Goal: Information Seeking & Learning: Learn about a topic

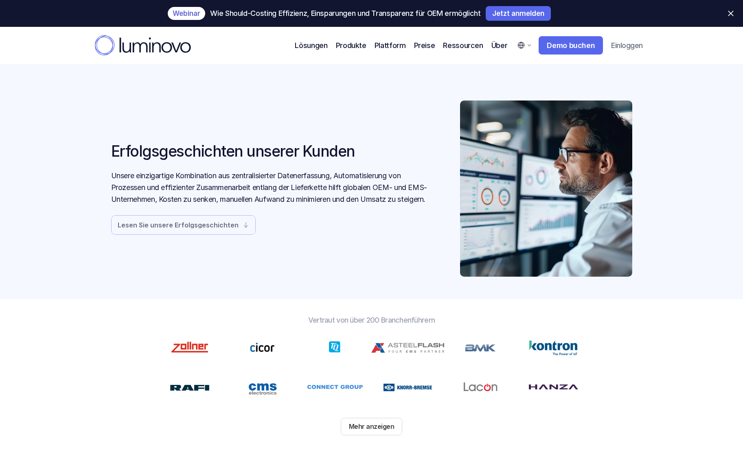
click at [83, 37] on nav "Webinar Wie Should-Costing Effizienz, Einsparungen und Transparenz für OEM ermö…" at bounding box center [371, 32] width 743 height 64
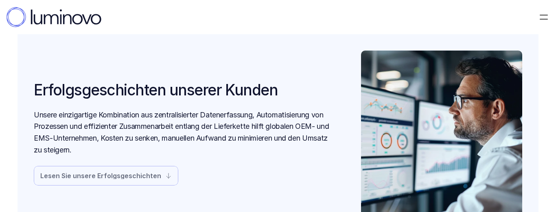
select select "L5YsGl6cH"
